Goal: Book appointment/travel/reservation

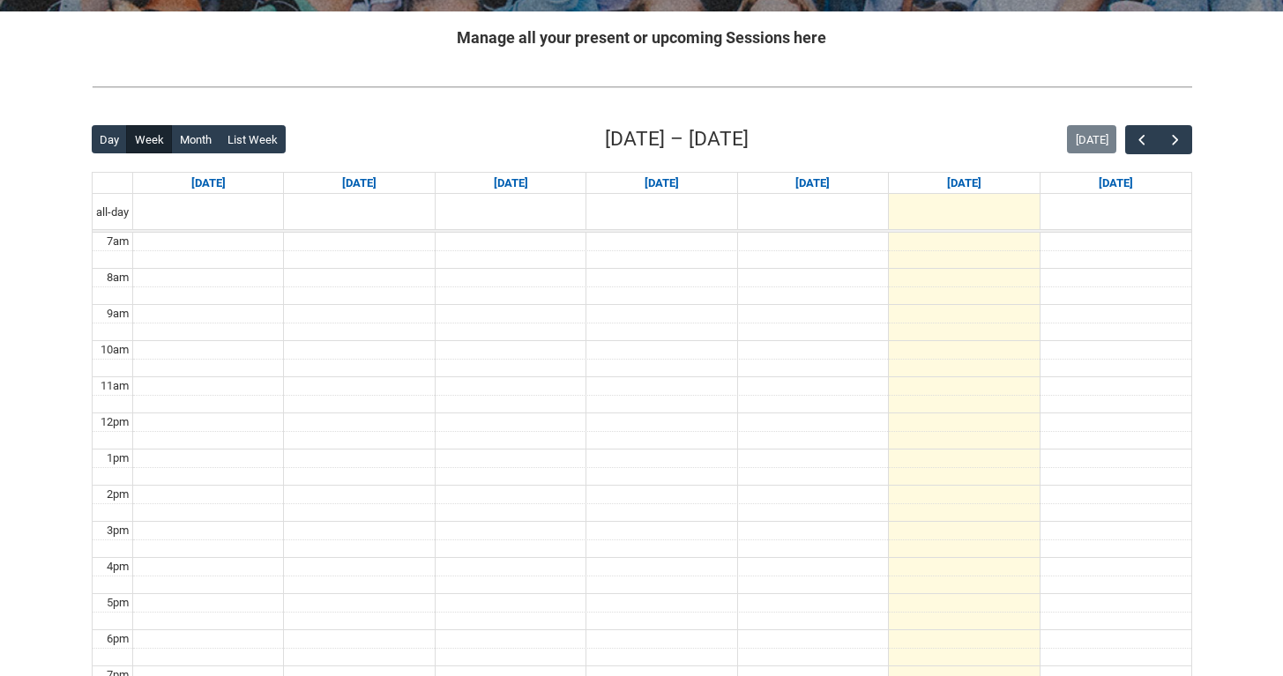
scroll to position [331, 0]
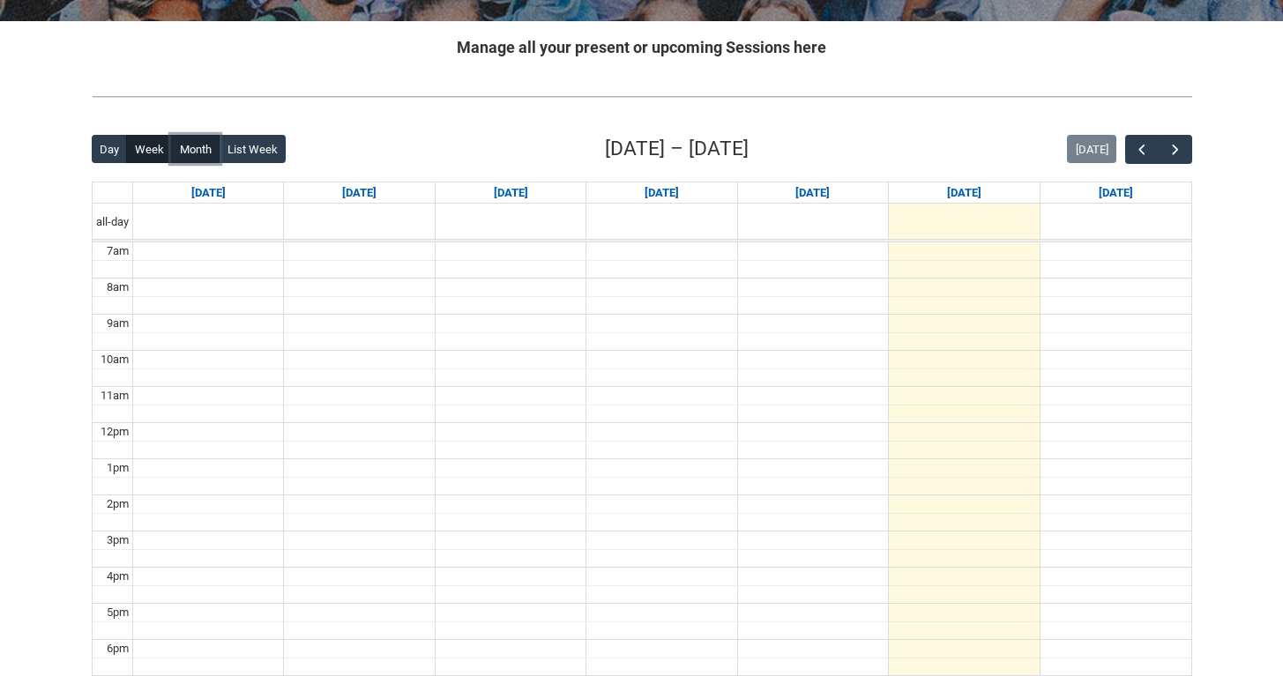
click at [208, 150] on button "Month" at bounding box center [195, 149] width 48 height 28
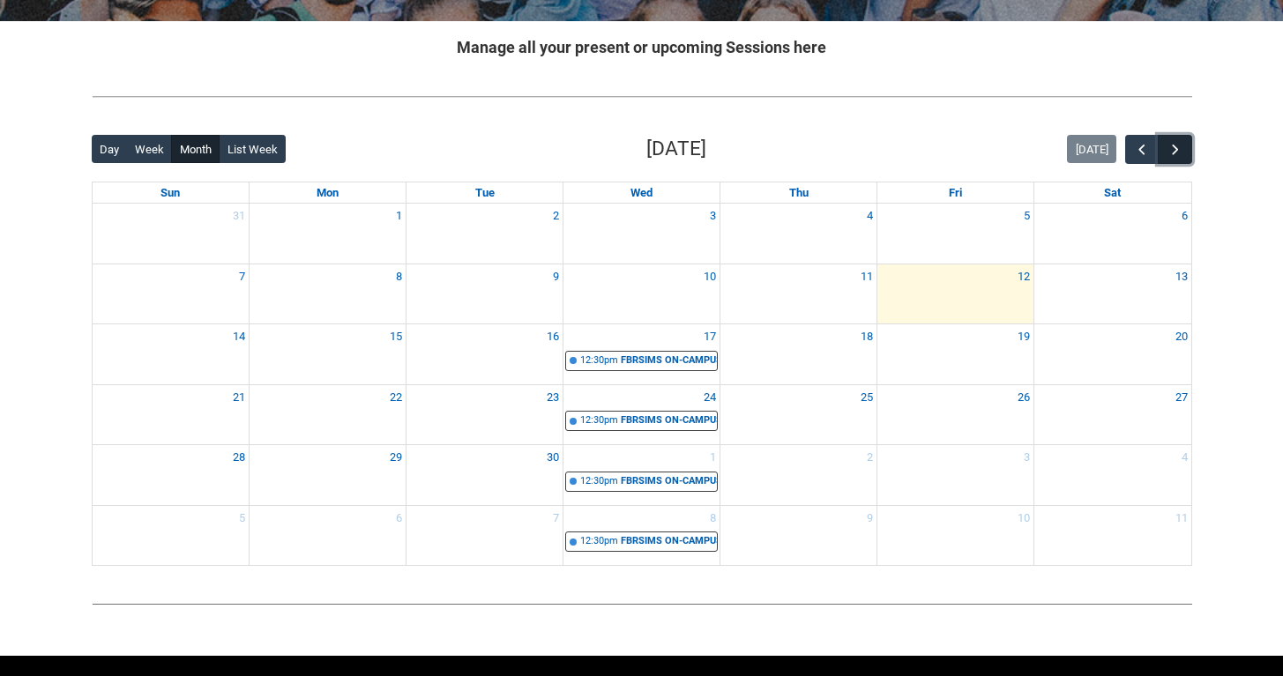
click at [1179, 152] on span "button" at bounding box center [1175, 150] width 18 height 18
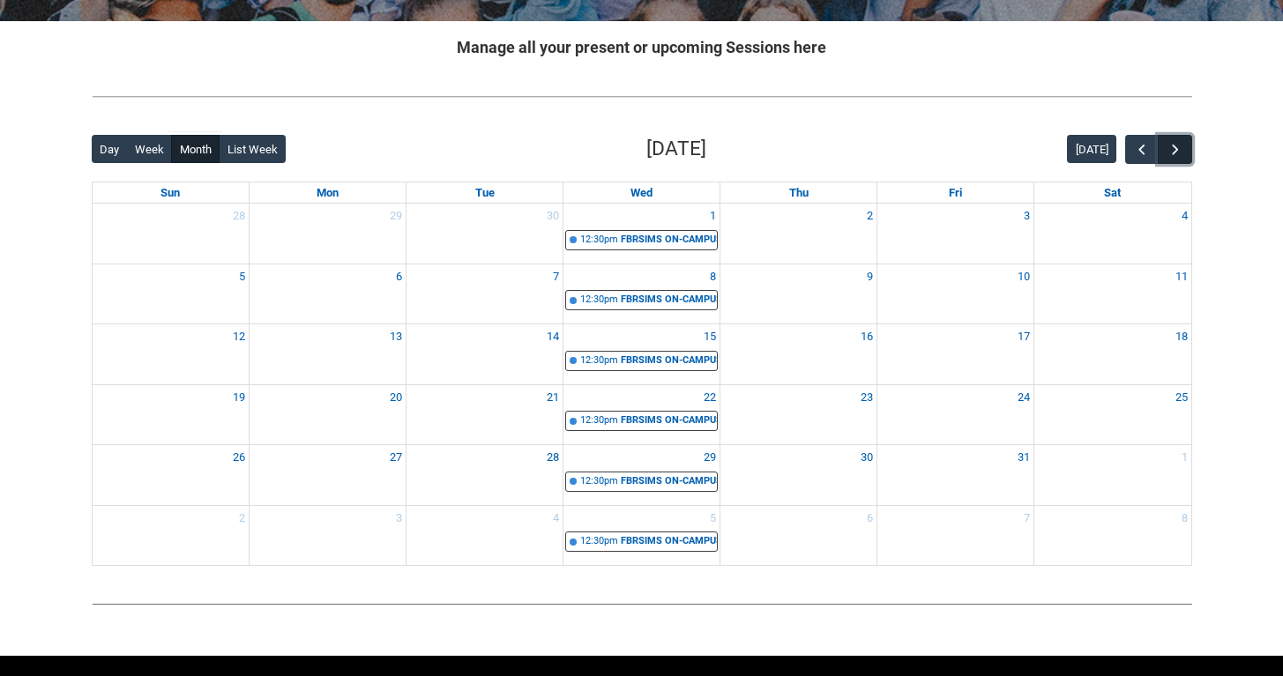
click at [1179, 152] on span "button" at bounding box center [1175, 150] width 18 height 18
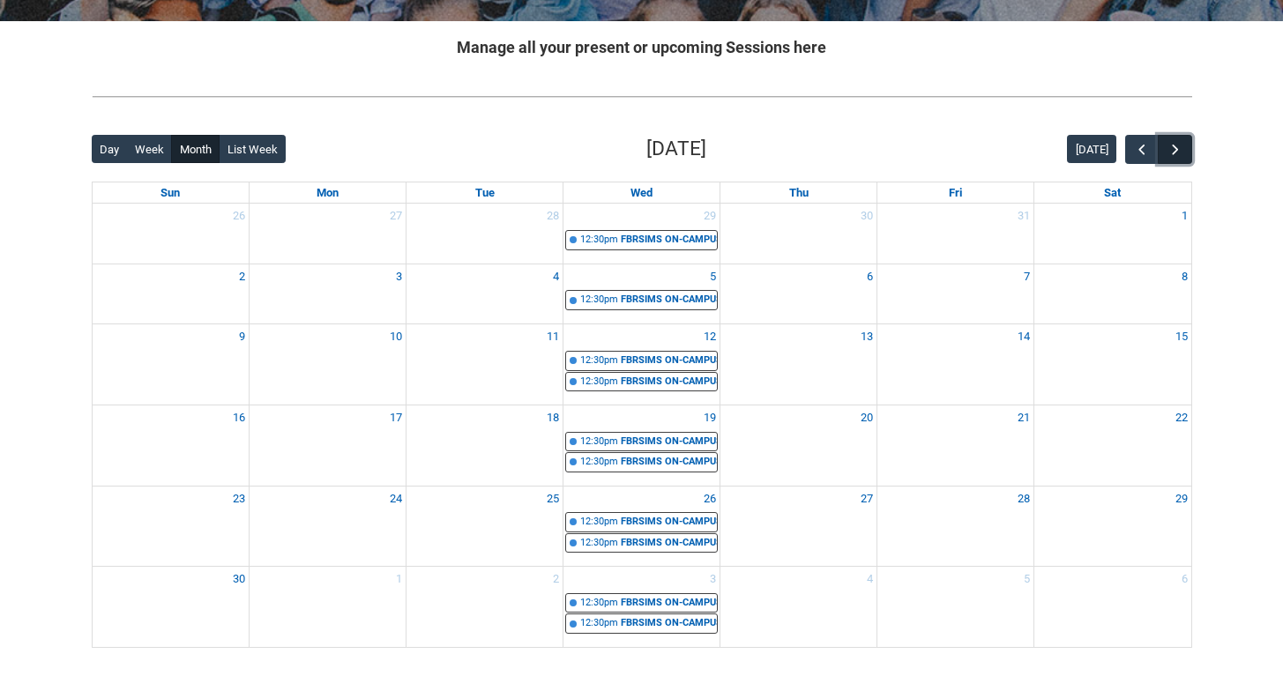
click at [1179, 152] on span "button" at bounding box center [1175, 150] width 18 height 18
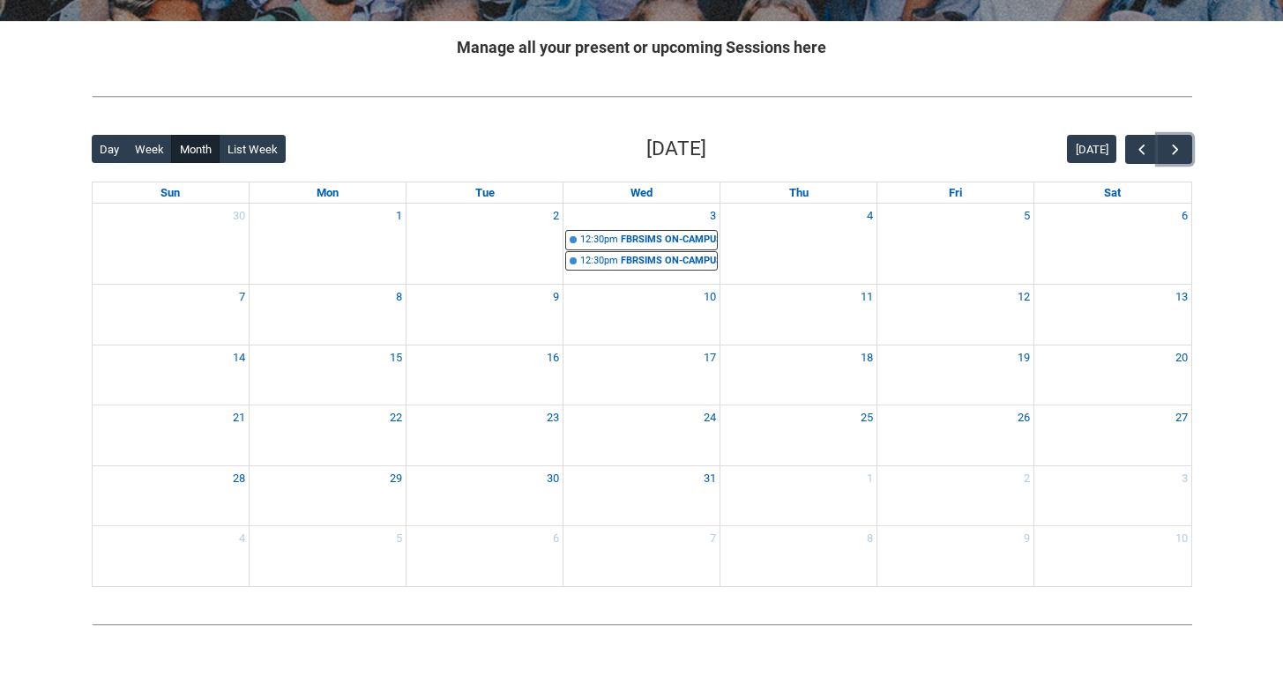
click at [633, 272] on div at bounding box center [641, 272] width 156 height 2
click at [632, 269] on link "12:30pm FBRSIMS ON-CAMPUS Fashion Styling and Image Making | Studio 3 (George S…" at bounding box center [641, 261] width 153 height 20
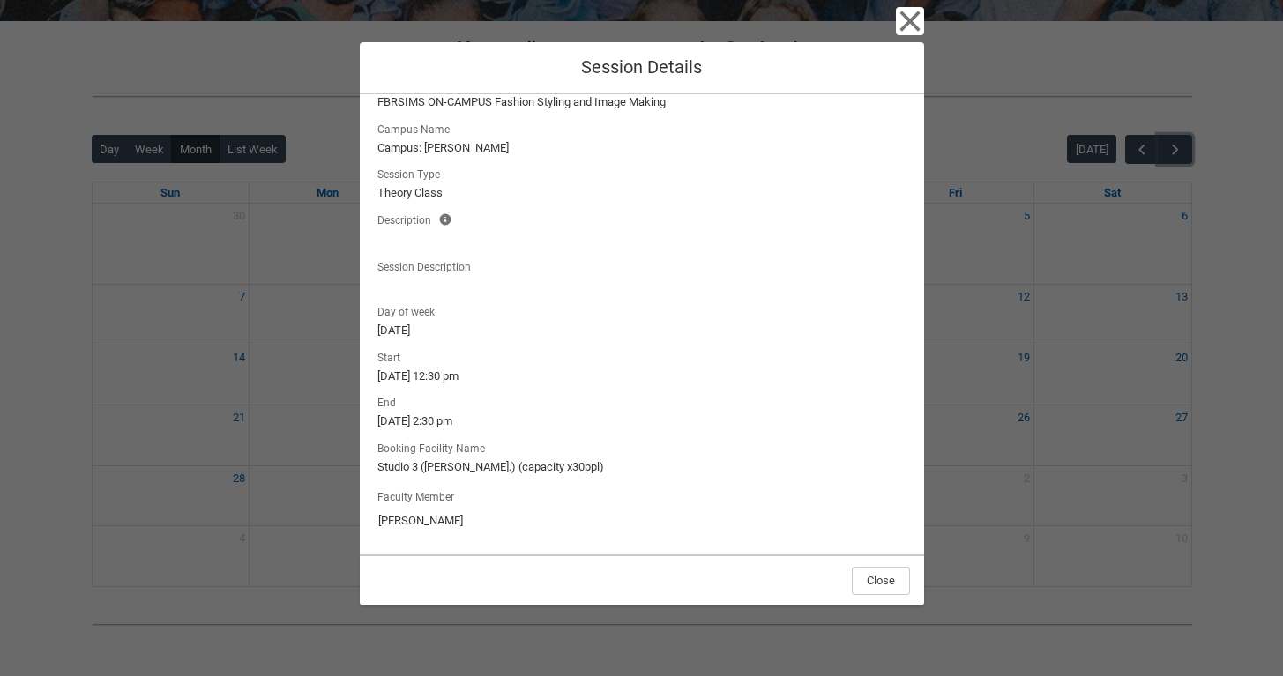
scroll to position [0, 0]
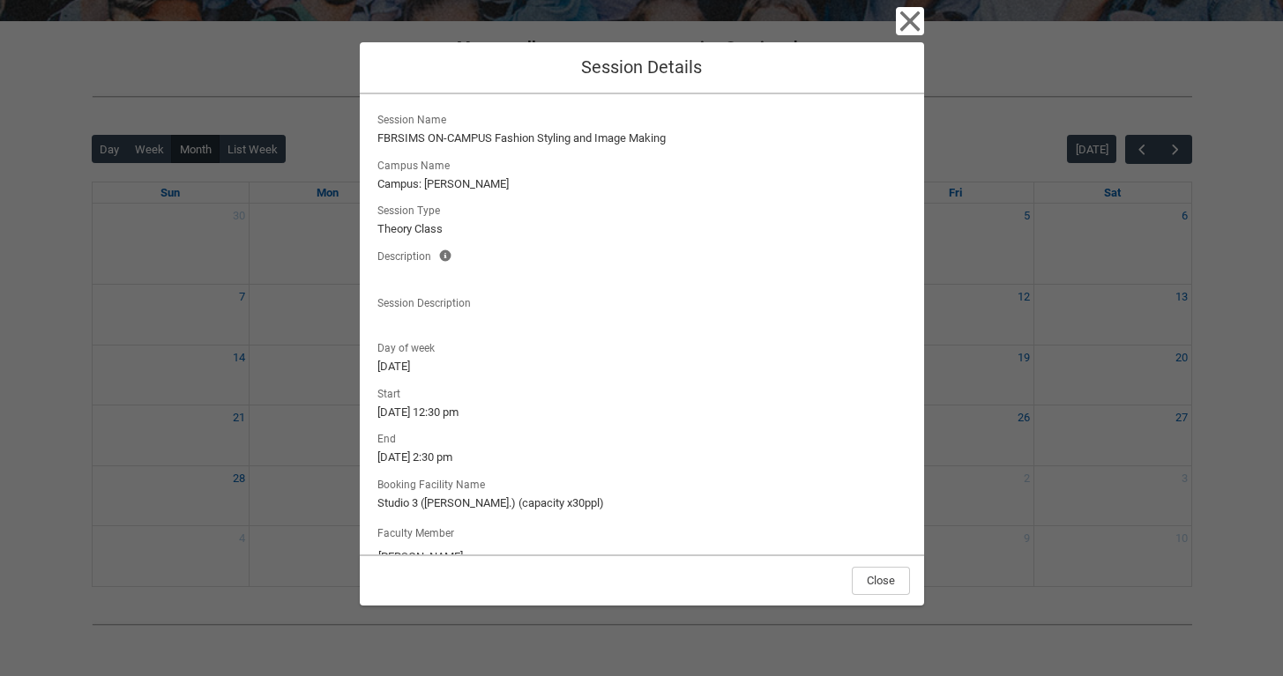
click at [309, 280] on div "Close Session Details Session Name FBRSIMS ON-CAMPUS Fashion Styling and Image …" at bounding box center [641, 338] width 1283 height 676
click at [896, 19] on icon "button" at bounding box center [910, 21] width 28 height 28
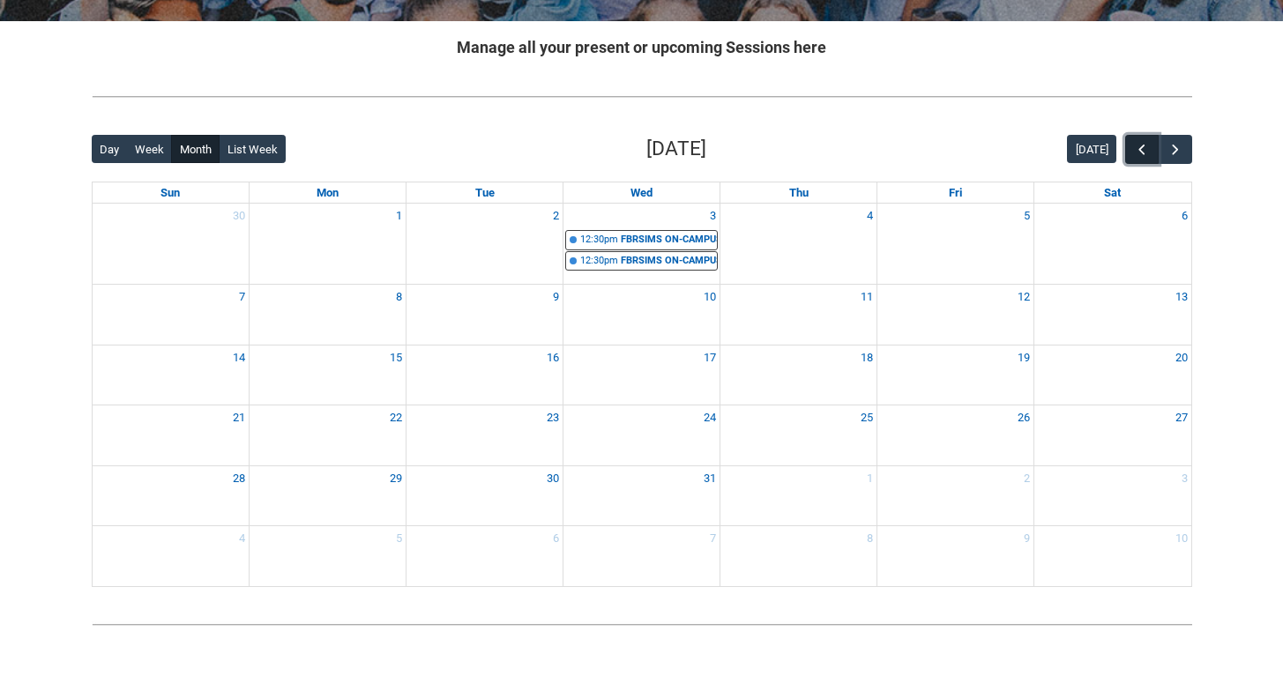
click at [1135, 143] on span "button" at bounding box center [1142, 150] width 18 height 18
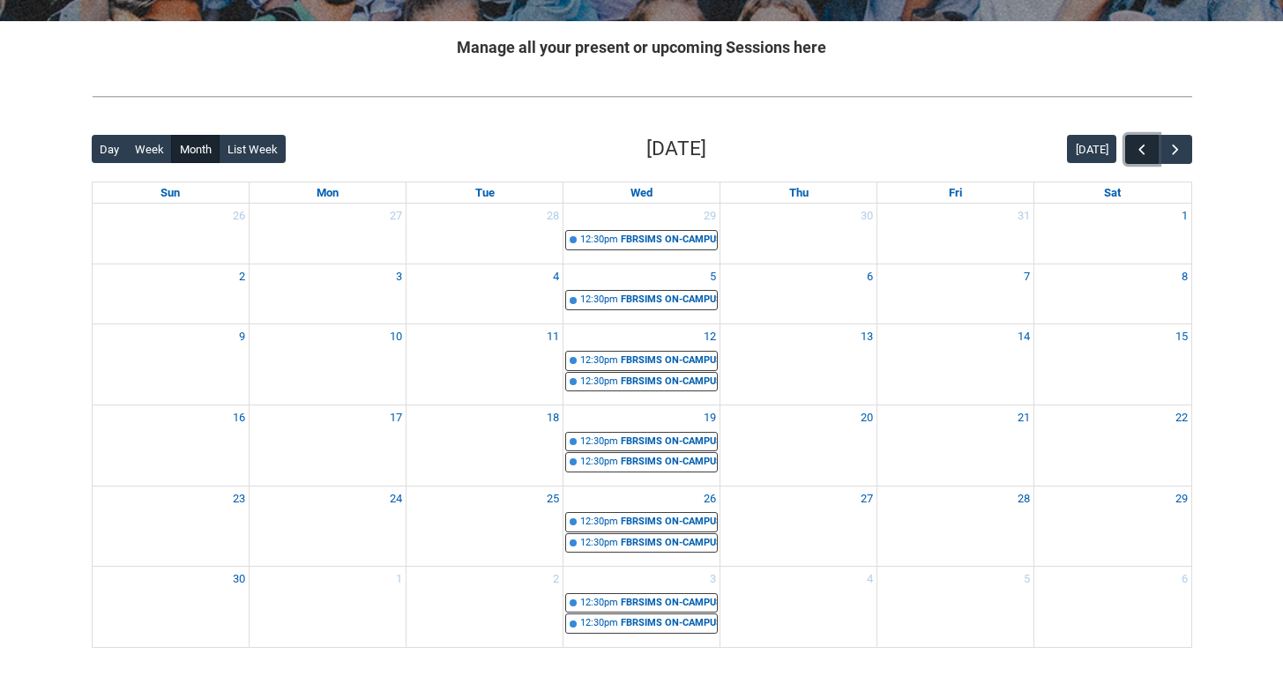
click at [1135, 143] on span "button" at bounding box center [1142, 150] width 18 height 18
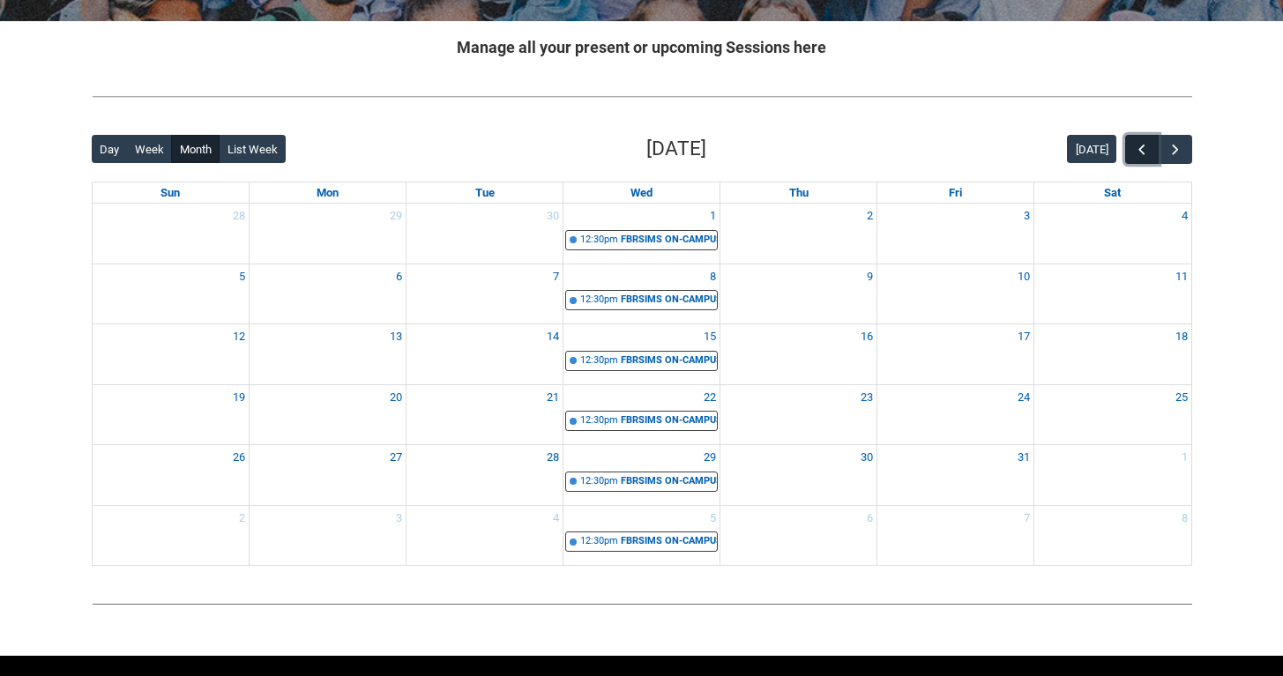
click at [1135, 143] on span "button" at bounding box center [1142, 150] width 18 height 18
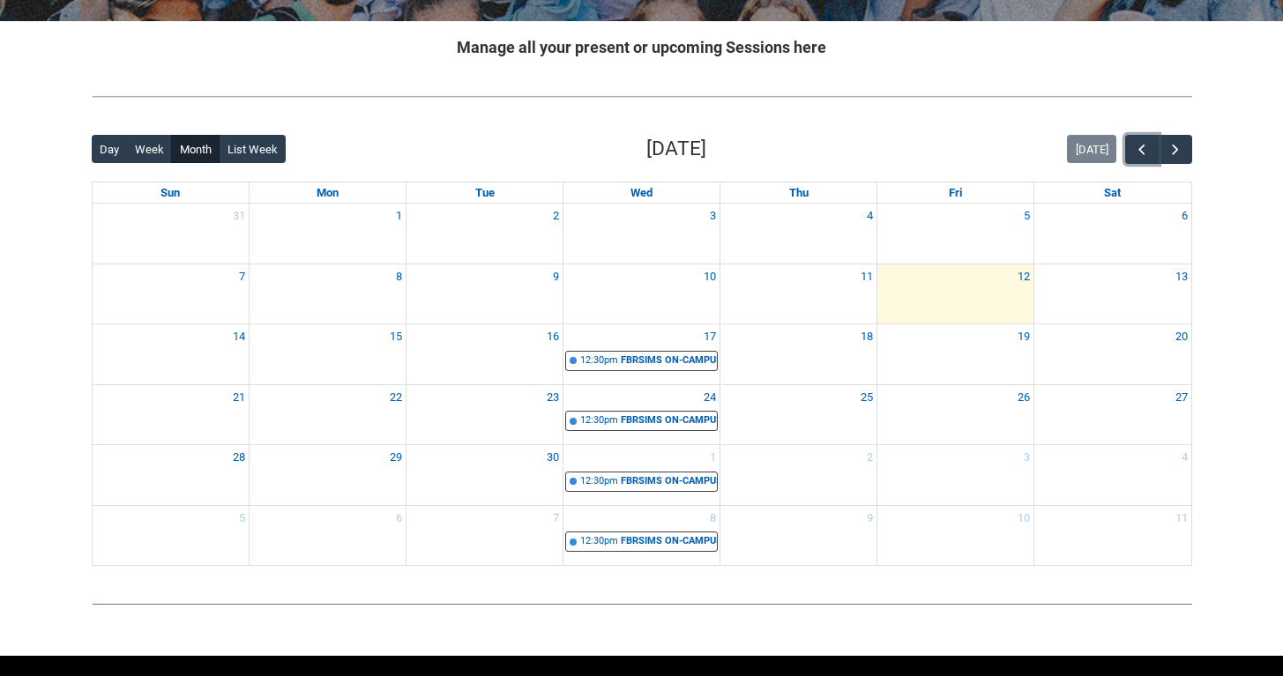
click at [532, 272] on div "9" at bounding box center [484, 276] width 156 height 25
